Goal: Information Seeking & Learning: Check status

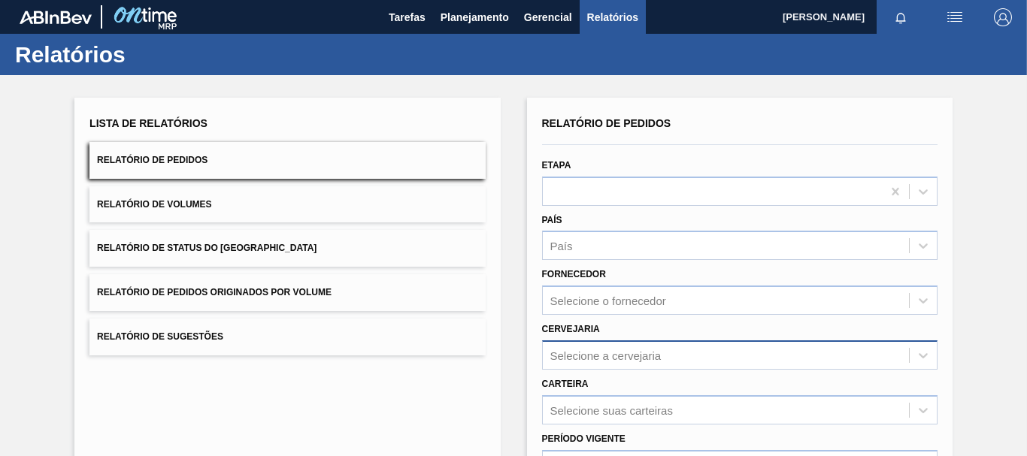
scroll to position [150, 0]
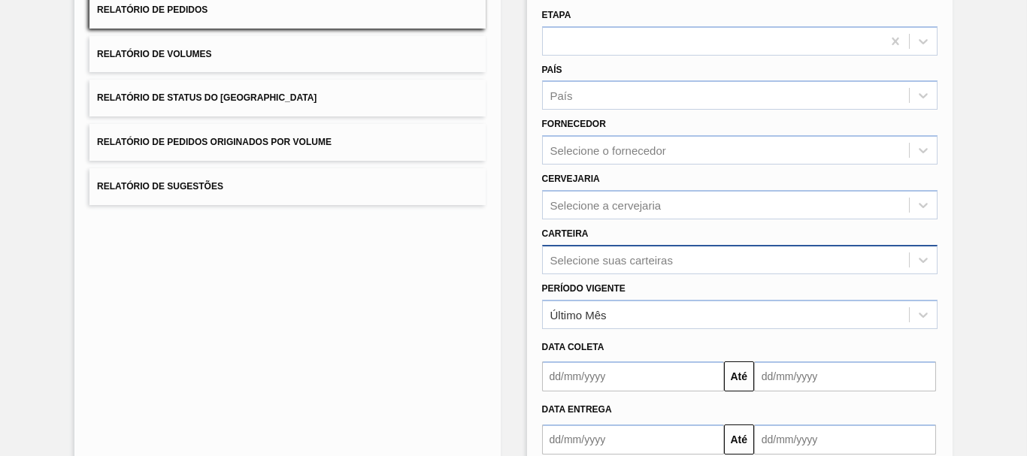
click at [661, 265] on div "Selecione suas carteiras" at bounding box center [739, 259] width 395 height 29
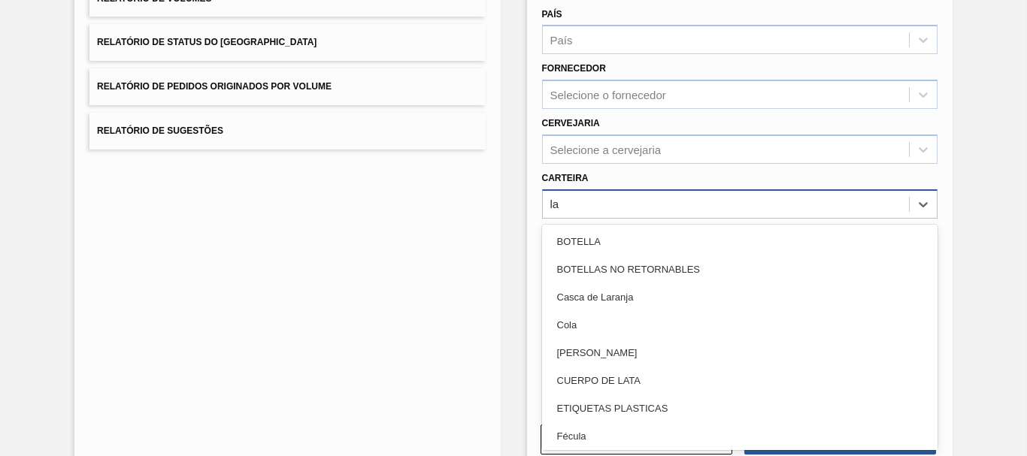
scroll to position [0, 0]
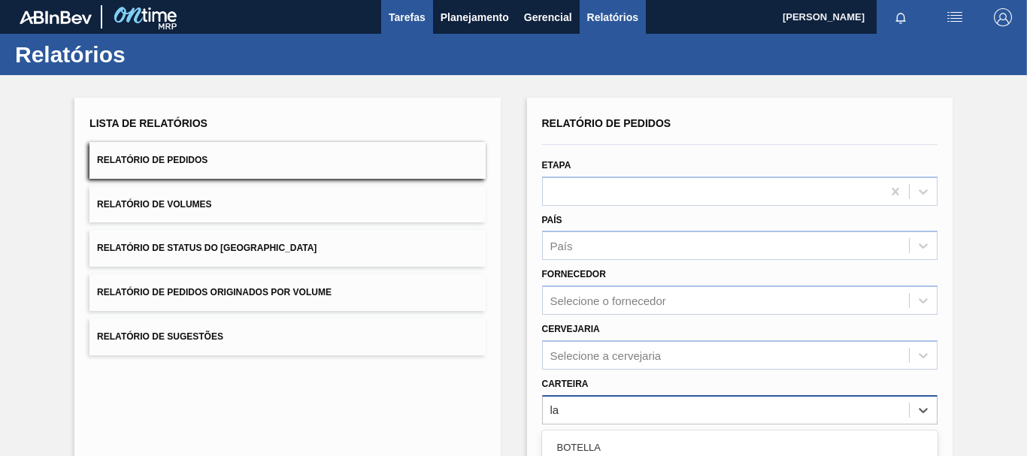
type input "la"
click at [428, 31] on button "Tarefas" at bounding box center [407, 17] width 52 height 34
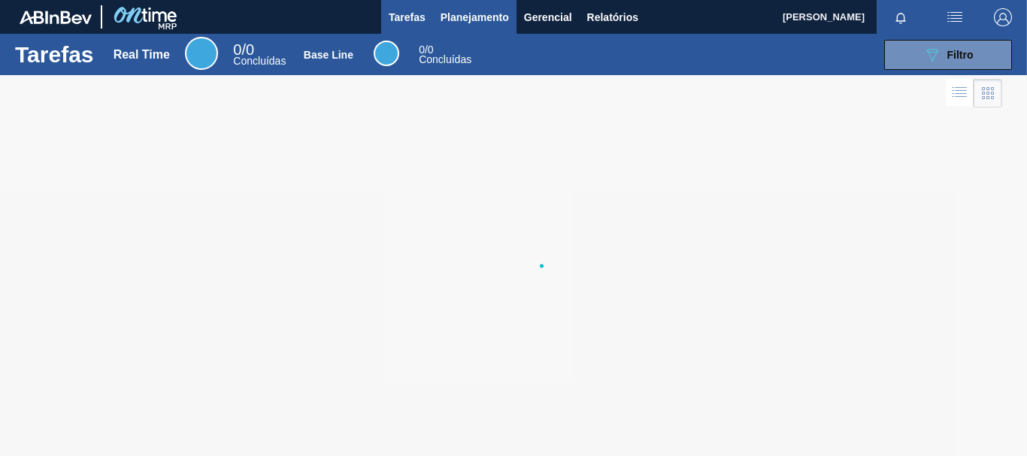
click at [477, 12] on span "Planejamento" at bounding box center [474, 17] width 68 height 18
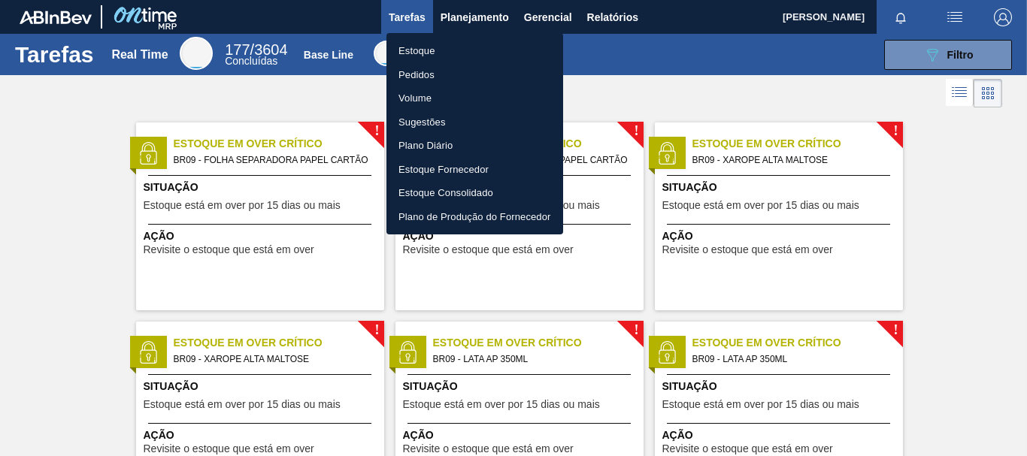
click at [456, 61] on li "Estoque" at bounding box center [474, 51] width 177 height 24
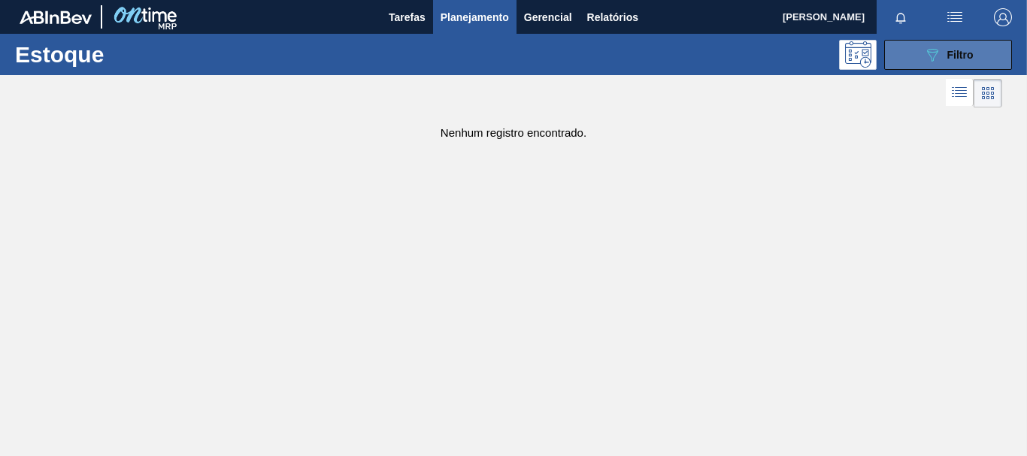
click at [931, 56] on icon "089F7B8B-B2A5-4AFE-B5C0-19BA573D28AC" at bounding box center [932, 55] width 18 height 18
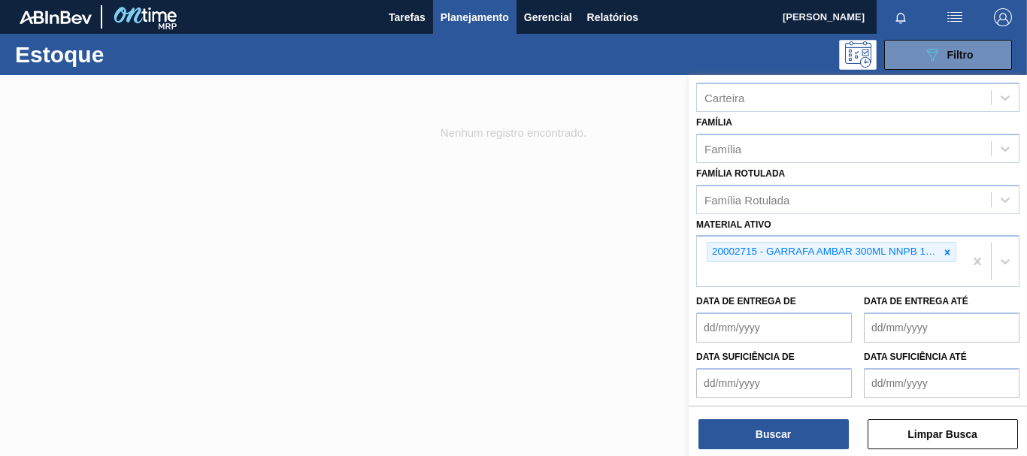
scroll to position [284, 0]
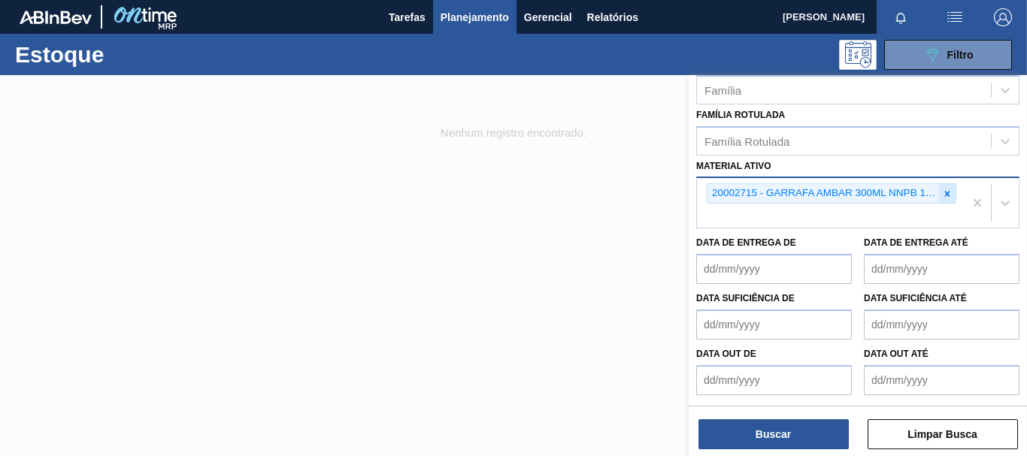
click at [949, 193] on icon at bounding box center [947, 194] width 11 height 11
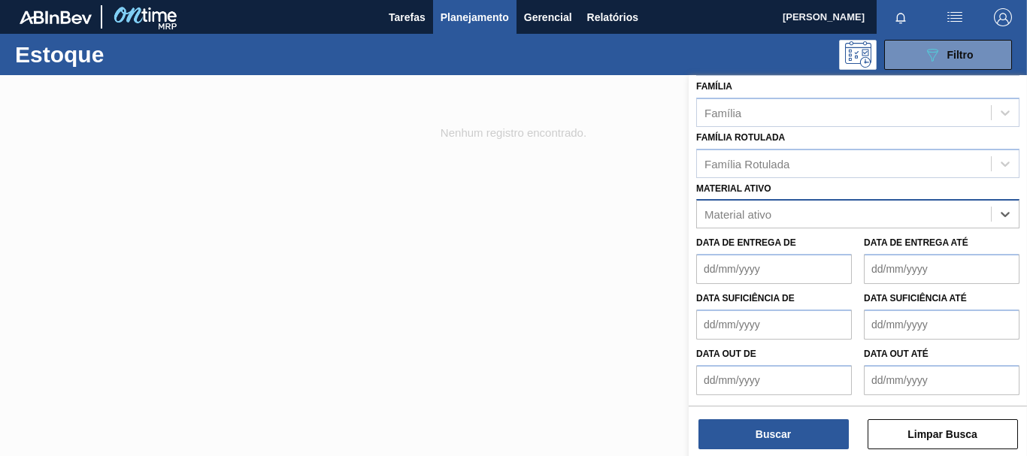
scroll to position [262, 0]
click at [775, 438] on button "Buscar" at bounding box center [773, 434] width 150 height 30
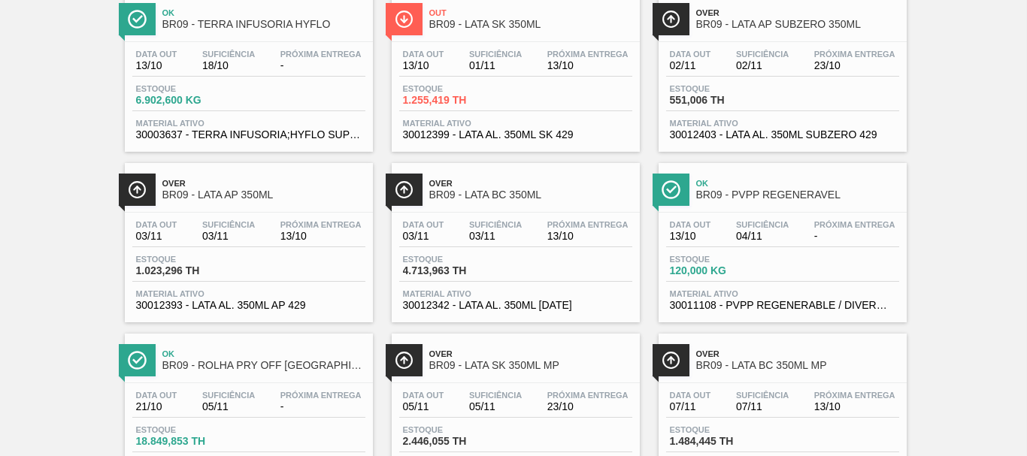
scroll to position [376, 0]
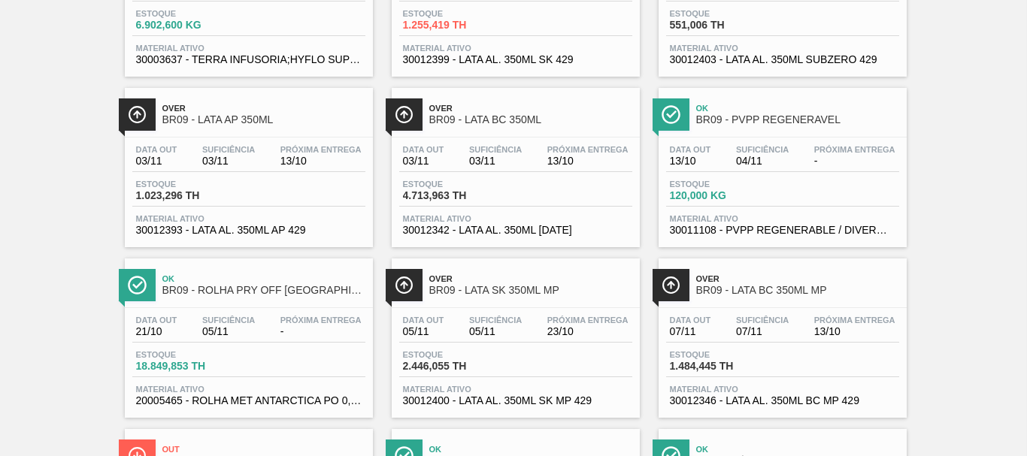
click at [806, 301] on div "Over BR09 - LATA BC 350ML MP" at bounding box center [797, 285] width 203 height 34
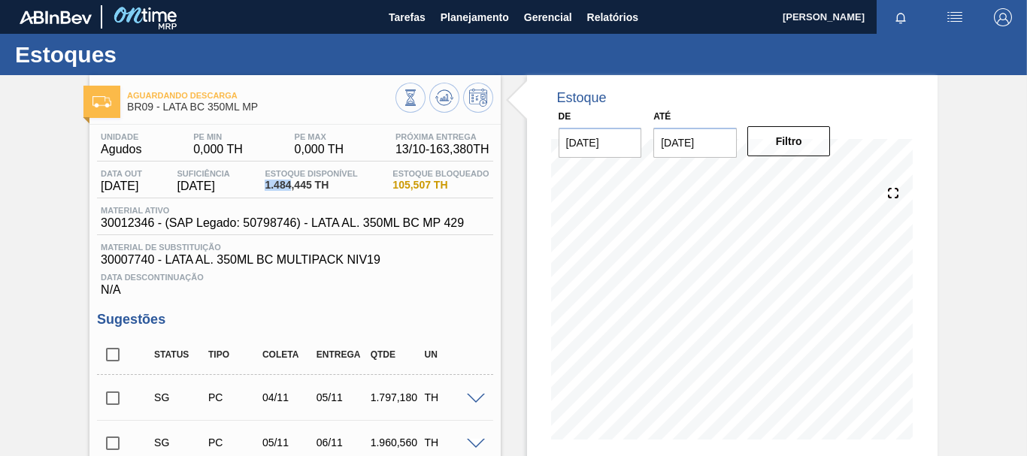
drag, startPoint x: 272, startPoint y: 187, endPoint x: 297, endPoint y: 182, distance: 25.4
click at [297, 182] on span "1.484,445 TH" at bounding box center [311, 185] width 92 height 11
click at [278, 208] on span "Material ativo" at bounding box center [282, 210] width 363 height 9
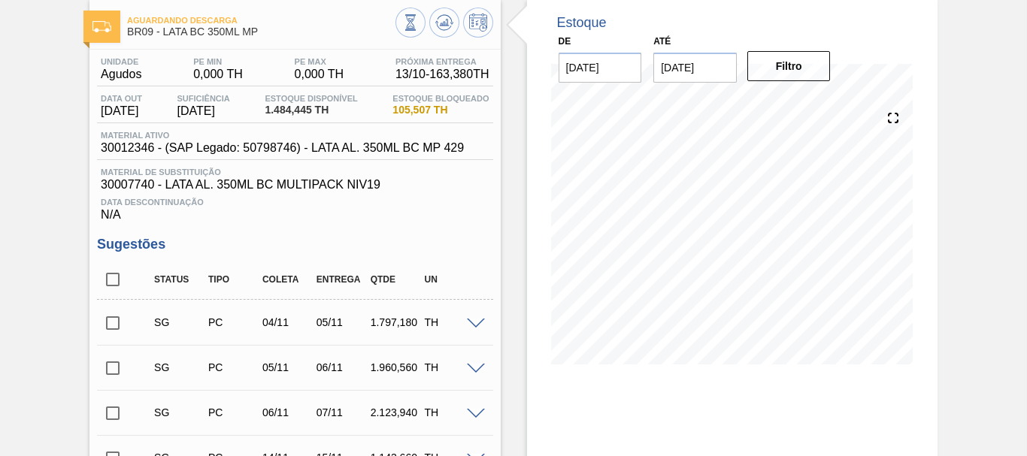
scroll to position [150, 0]
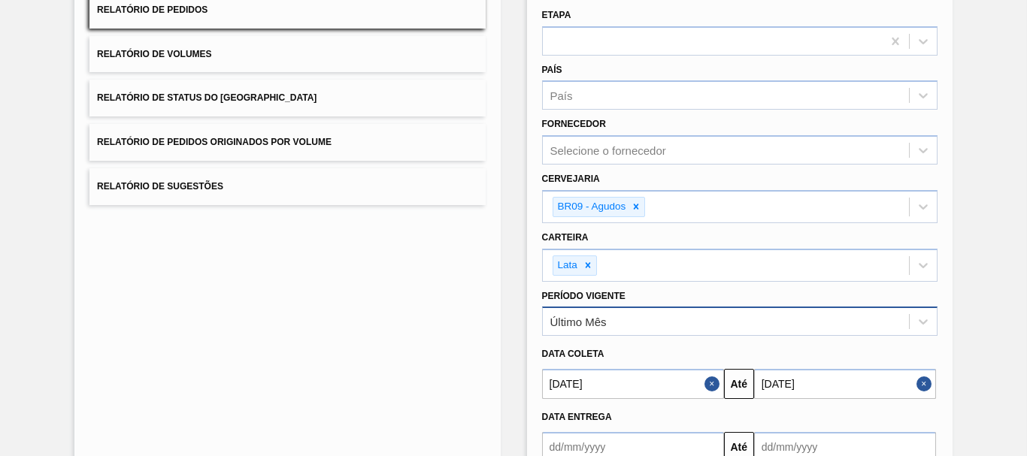
scroll to position [247, 0]
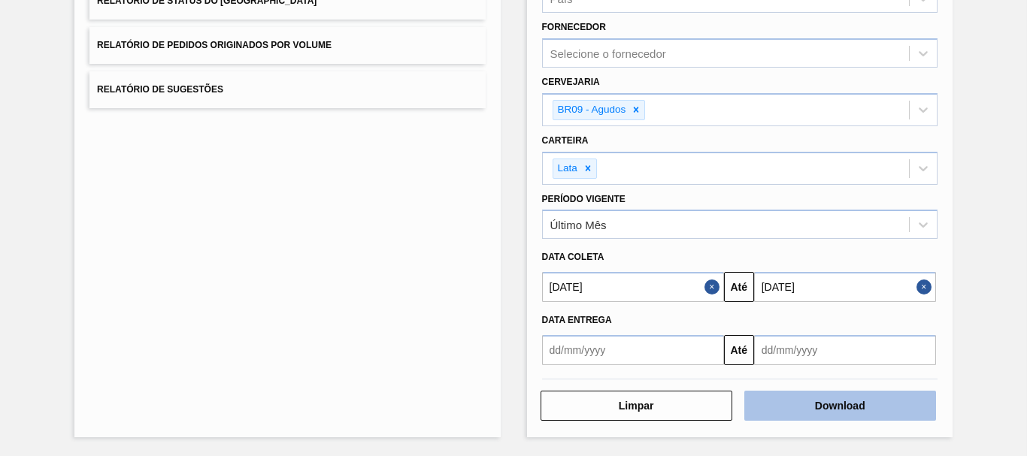
click at [842, 409] on button "Download" at bounding box center [840, 406] width 192 height 30
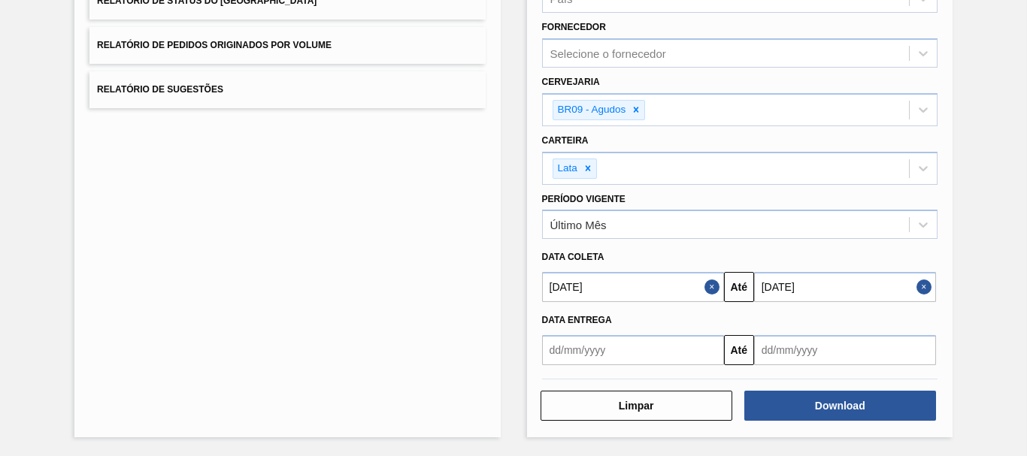
scroll to position [0, 0]
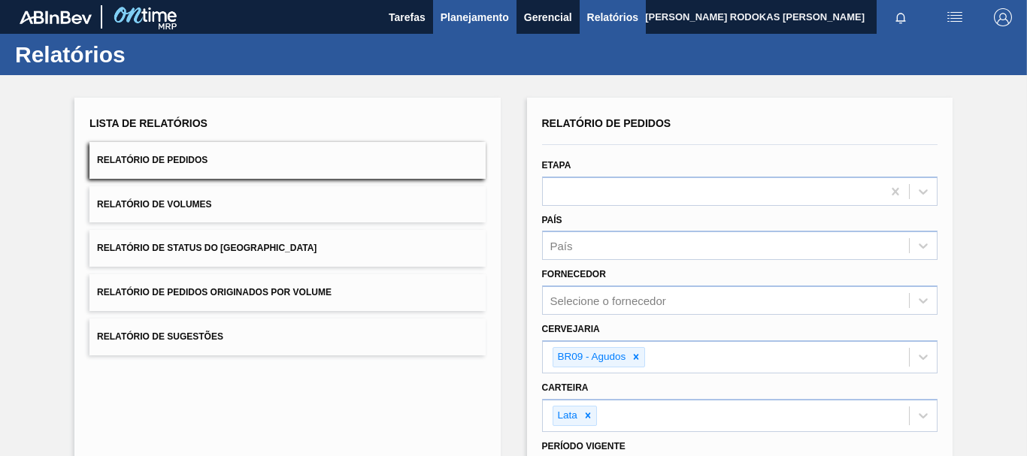
click at [506, 6] on button "Planejamento" at bounding box center [474, 17] width 83 height 34
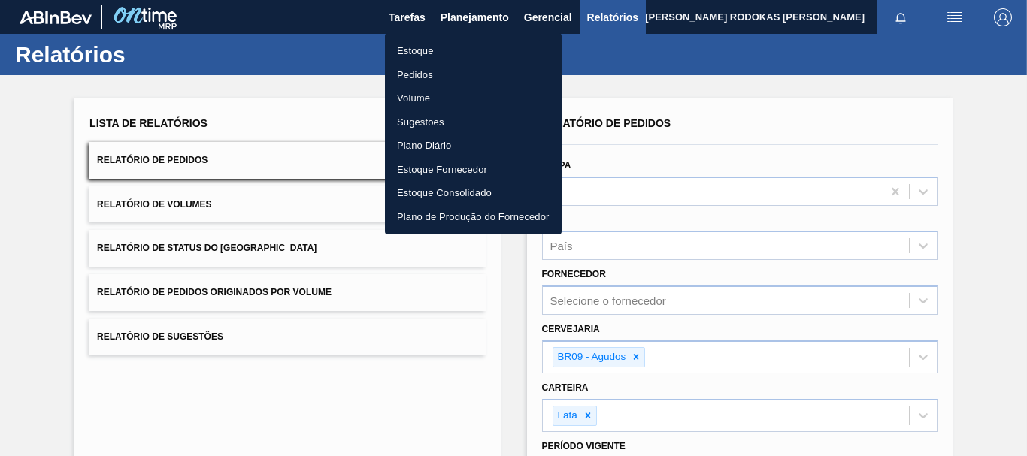
click at [456, 53] on li "Estoque" at bounding box center [473, 51] width 177 height 24
